Goal: Task Accomplishment & Management: Use online tool/utility

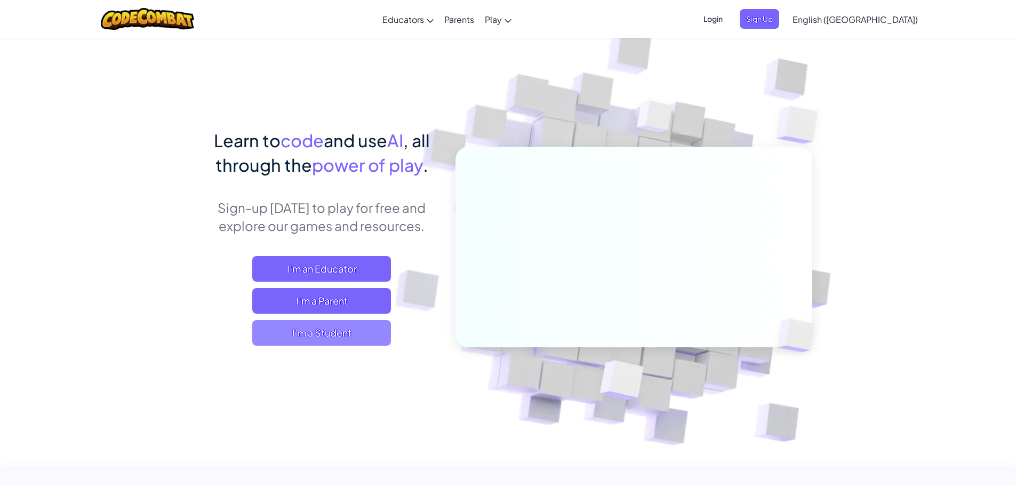
click at [356, 330] on span "I'm a Student" at bounding box center [321, 333] width 139 height 26
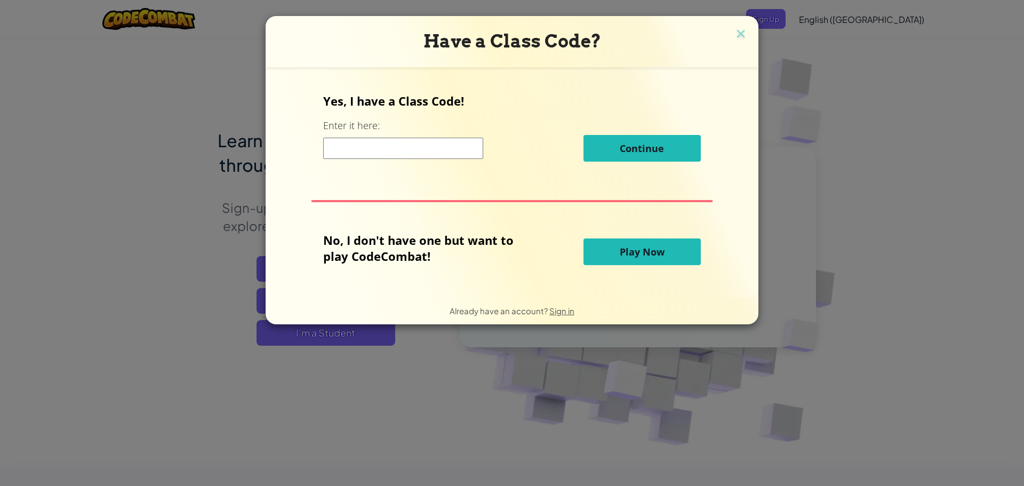
click at [388, 149] on input at bounding box center [403, 148] width 160 height 21
type input "PanRoomFast"
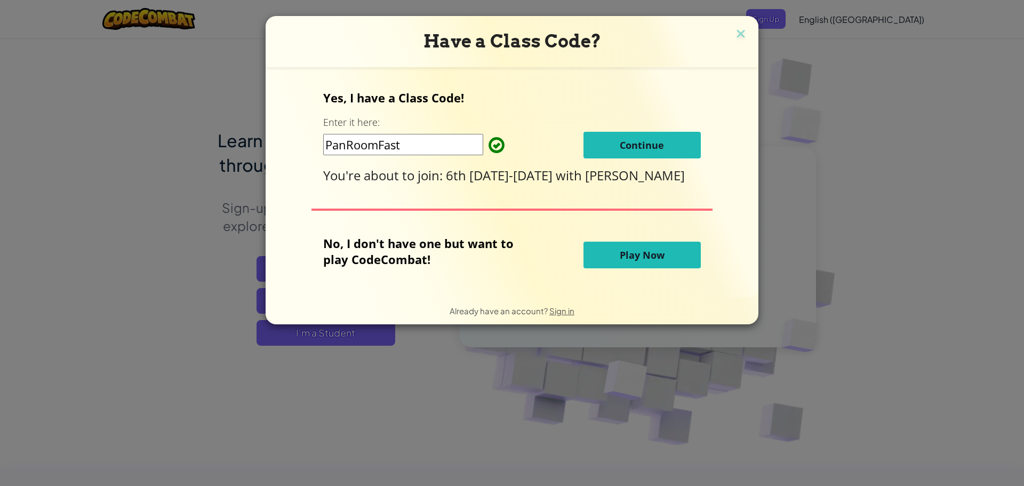
click at [603, 156] on button "Continue" at bounding box center [641, 145] width 117 height 27
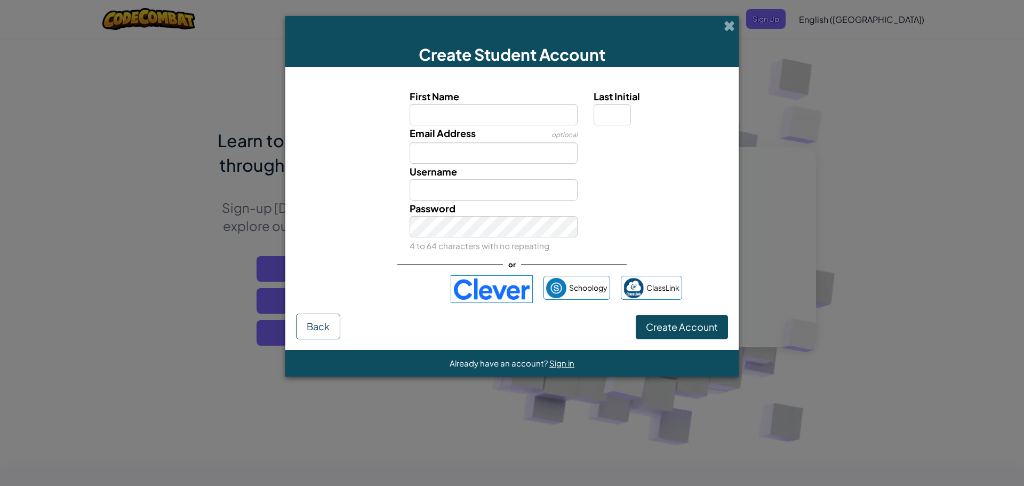
click at [499, 292] on img at bounding box center [492, 289] width 82 height 28
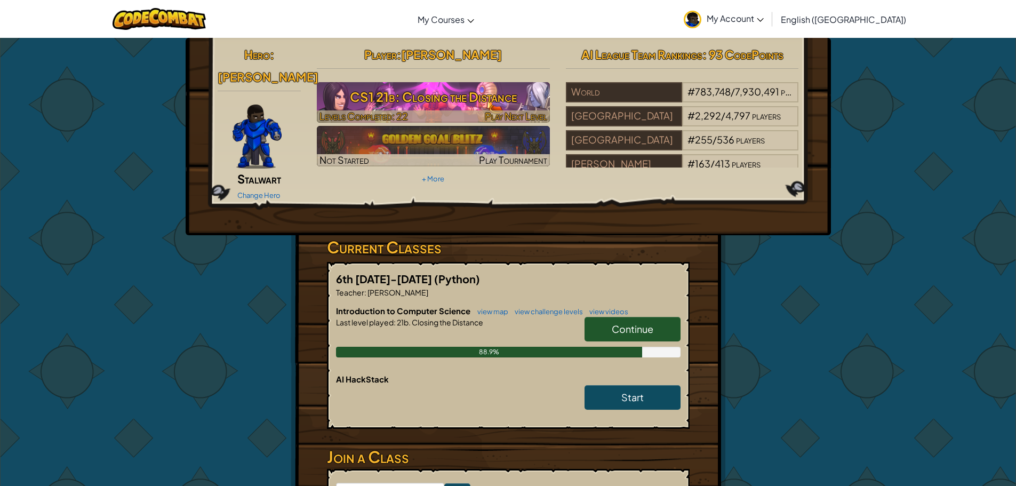
click at [408, 95] on h3 "CS1 21b: Closing the Distance" at bounding box center [433, 97] width 233 height 24
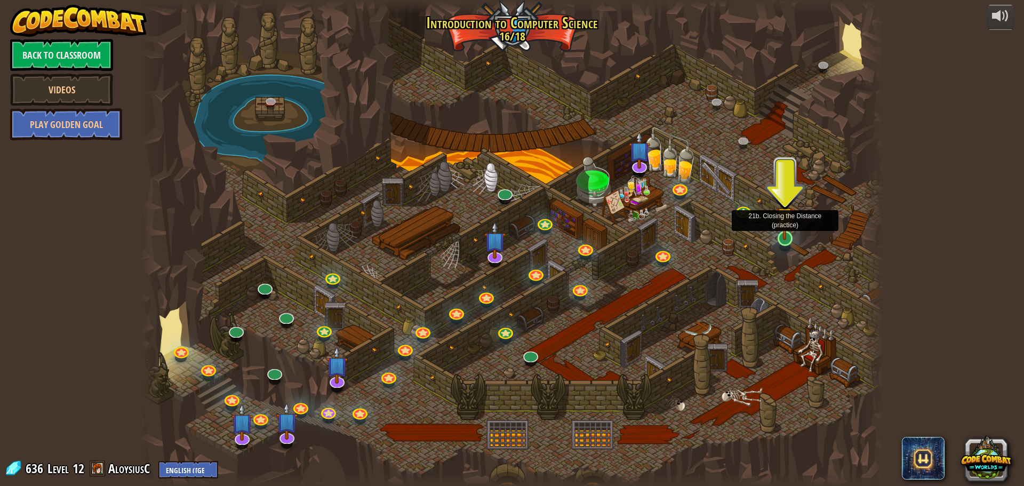
click at [787, 230] on img at bounding box center [785, 216] width 20 height 45
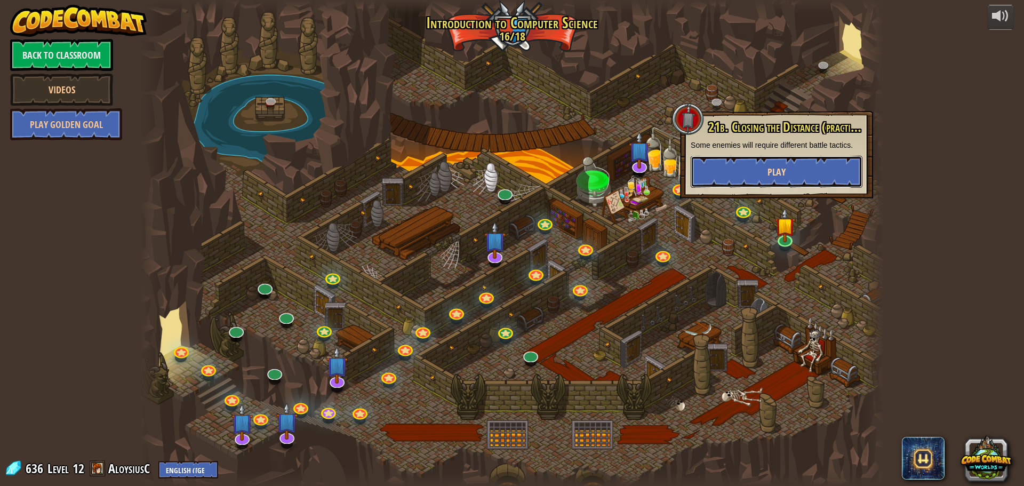
click at [757, 181] on button "Play" at bounding box center [776, 172] width 172 height 32
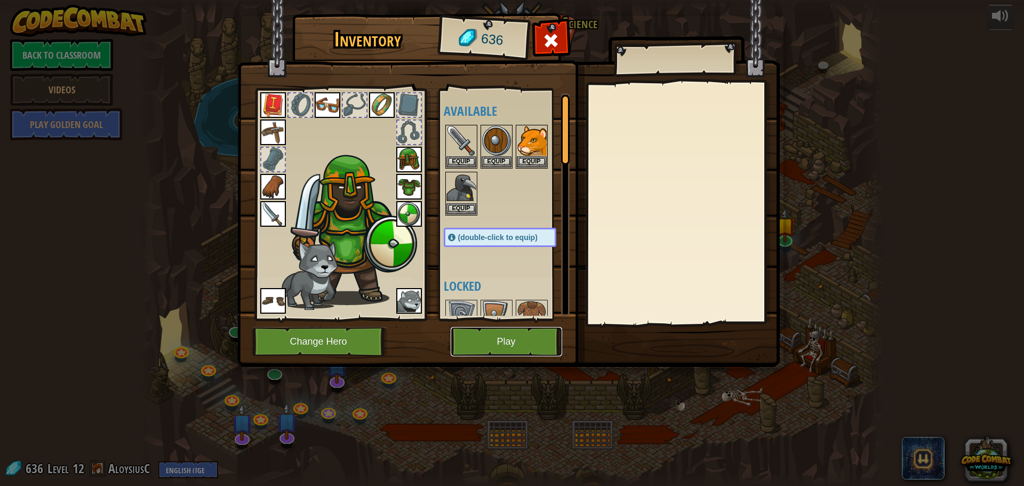
click at [488, 338] on button "Play" at bounding box center [506, 341] width 111 height 29
